Goal: Obtain resource: Obtain resource

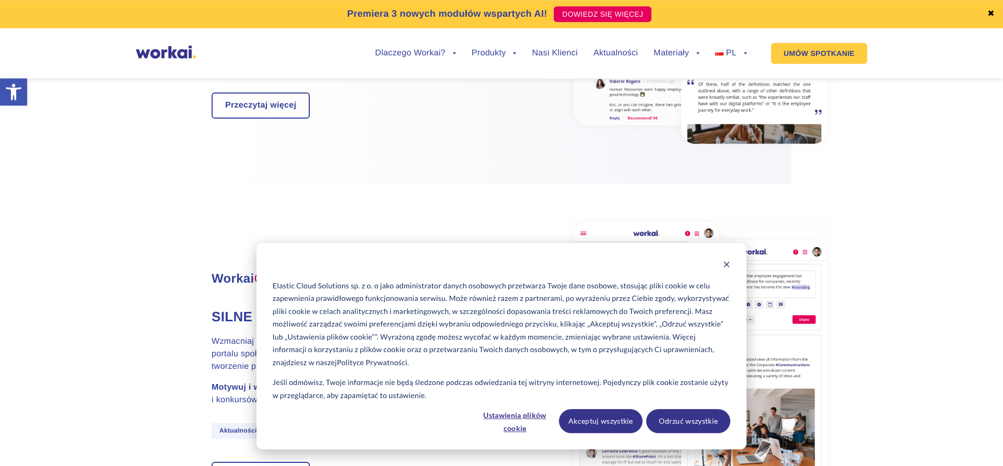
scroll to position [852, 0]
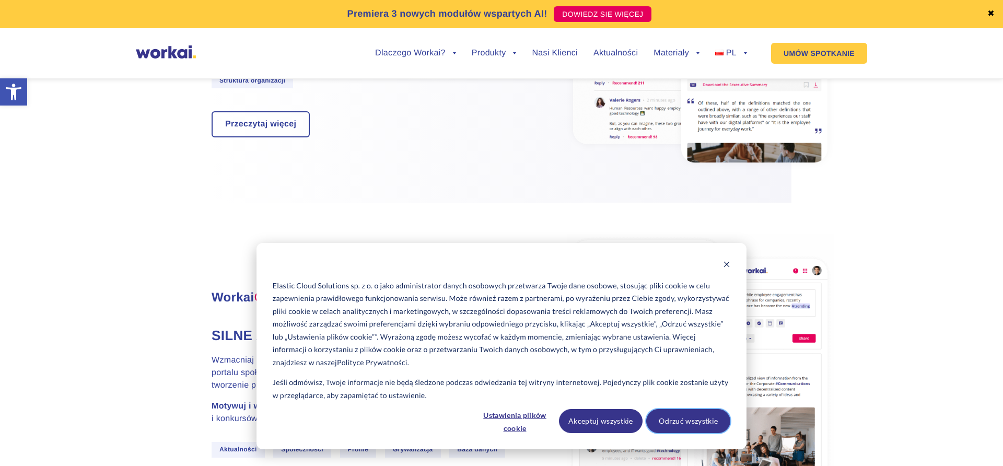
click at [672, 419] on button "Odrzuć wszystkie" at bounding box center [688, 421] width 84 height 24
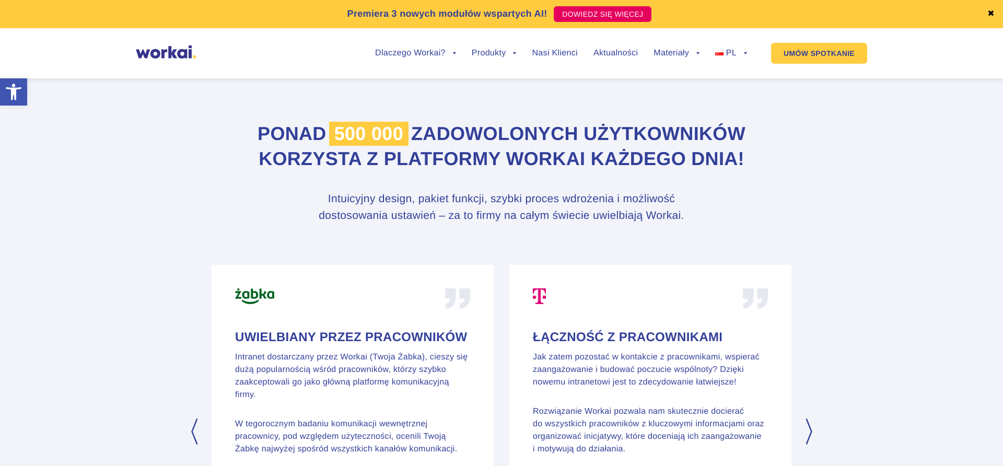
scroll to position [4759, 0]
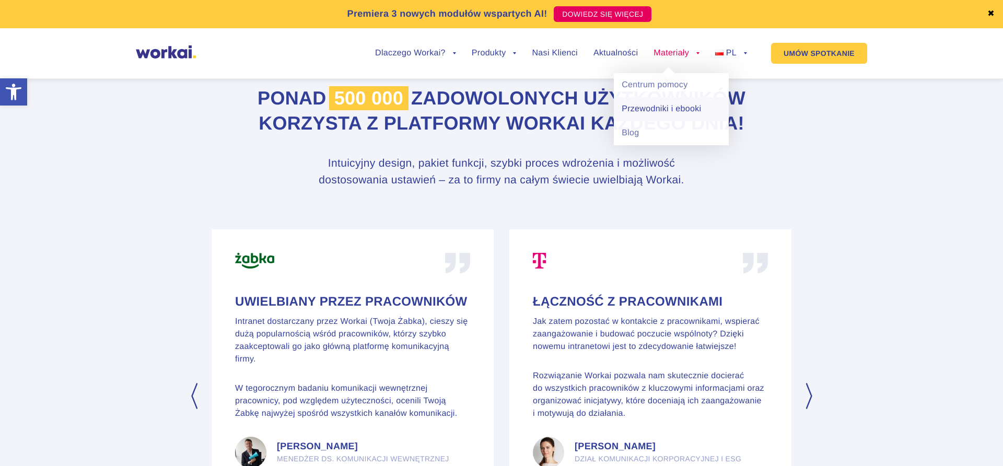
click at [671, 107] on link "Przewodniki i ebooki" at bounding box center [671, 109] width 115 height 24
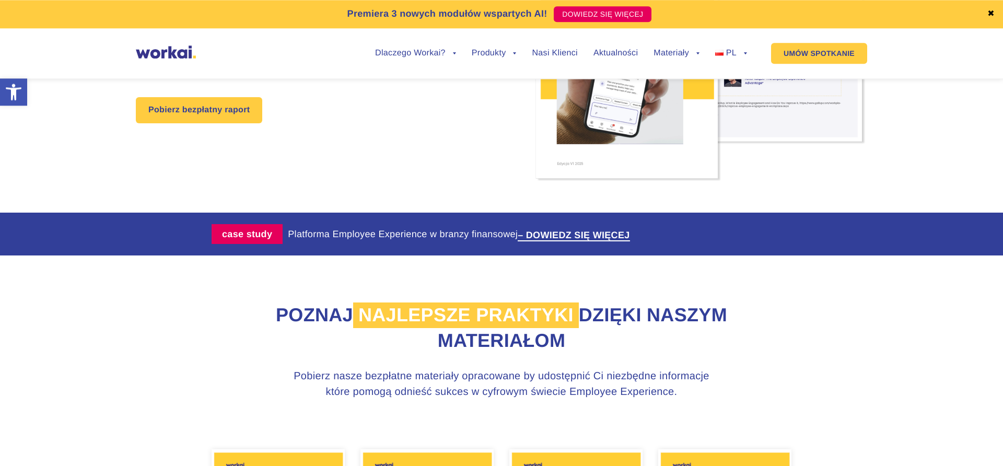
scroll to position [249, 0]
